Goal: Find specific page/section: Find specific page/section

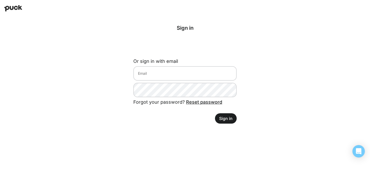
click at [221, 118] on button "Sign in" at bounding box center [226, 118] width 22 height 10
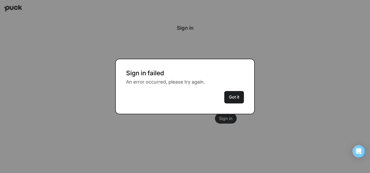
click at [238, 97] on button "Got it" at bounding box center [234, 97] width 20 height 12
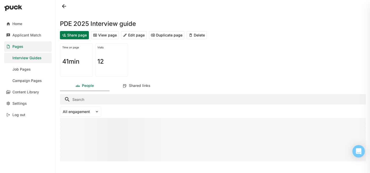
click at [19, 45] on div "Pages" at bounding box center [17, 46] width 11 height 4
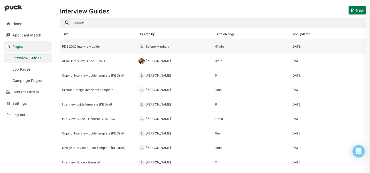
click at [81, 47] on div "PDE 2025 Interview guide" at bounding box center [98, 47] width 72 height 4
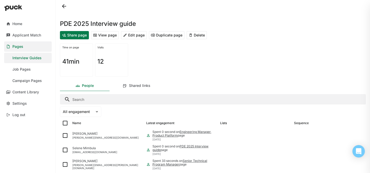
click at [105, 35] on button "View page" at bounding box center [105, 35] width 28 height 8
